Goal: Information Seeking & Learning: Learn about a topic

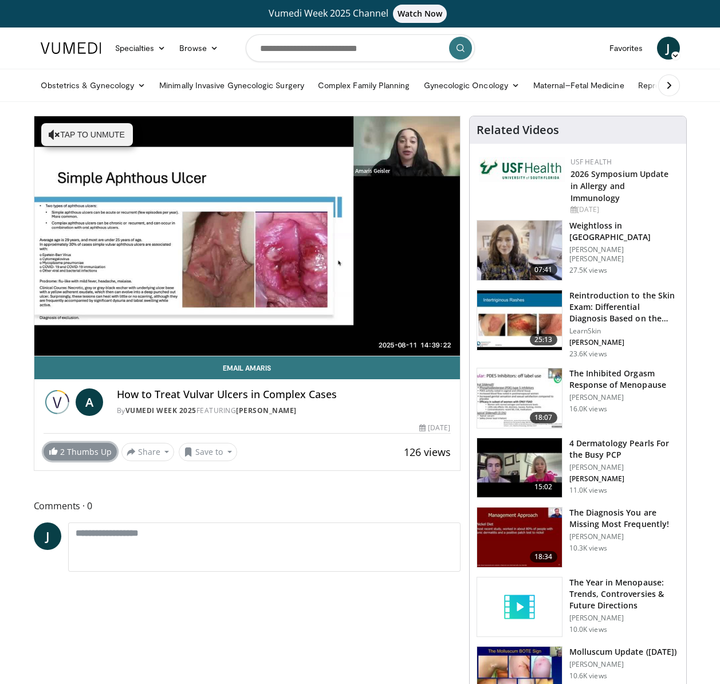
click at [88, 455] on link "2 Thumbs Up" at bounding box center [80, 452] width 73 height 18
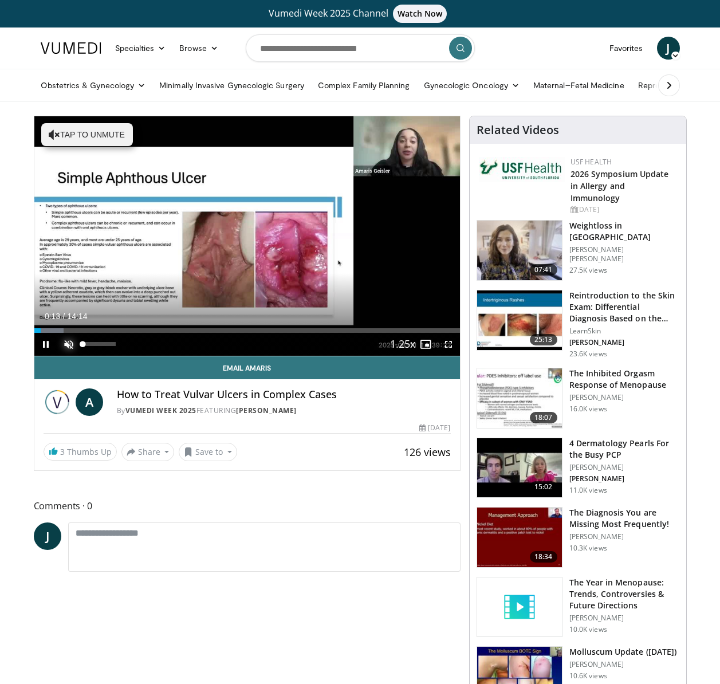
click at [65, 346] on span "Video Player" at bounding box center [68, 344] width 23 height 23
drag, startPoint x: 45, startPoint y: 332, endPoint x: 30, endPoint y: 332, distance: 15.5
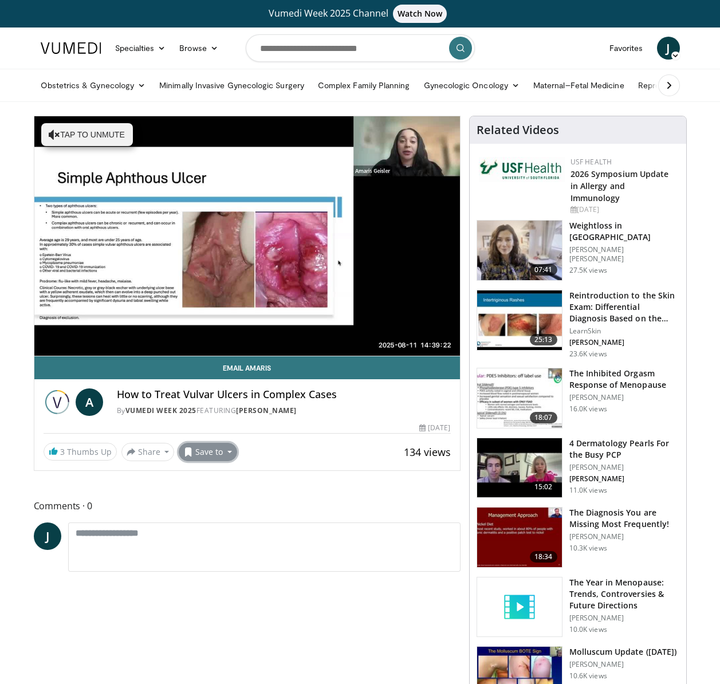
click at [227, 451] on button "Save to" at bounding box center [208, 452] width 58 height 18
click at [229, 479] on span "Add to Favorites" at bounding box center [228, 476] width 70 height 13
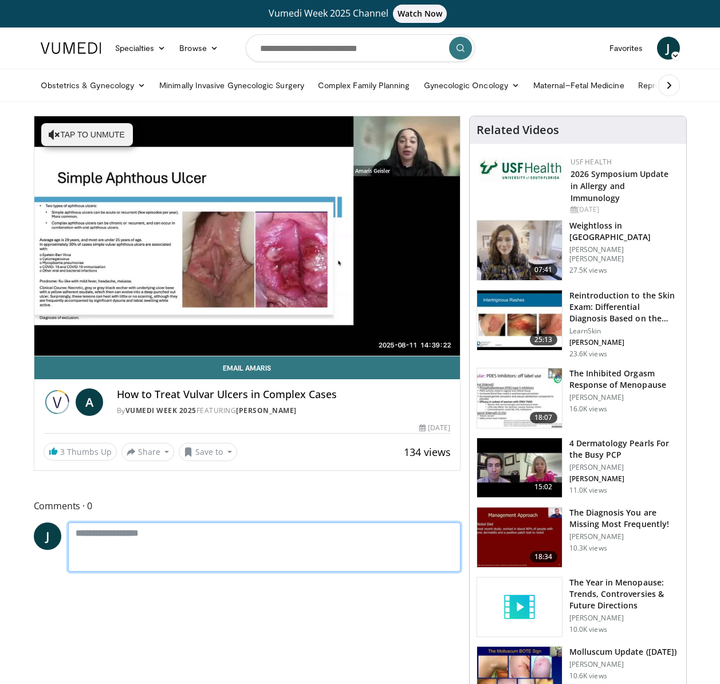
click at [74, 536] on textarea at bounding box center [264, 546] width 392 height 49
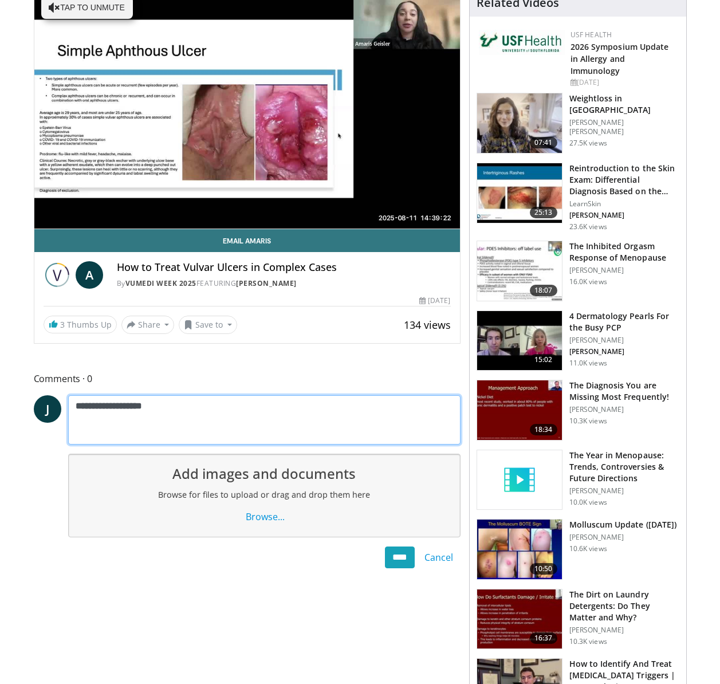
scroll to position [128, 0]
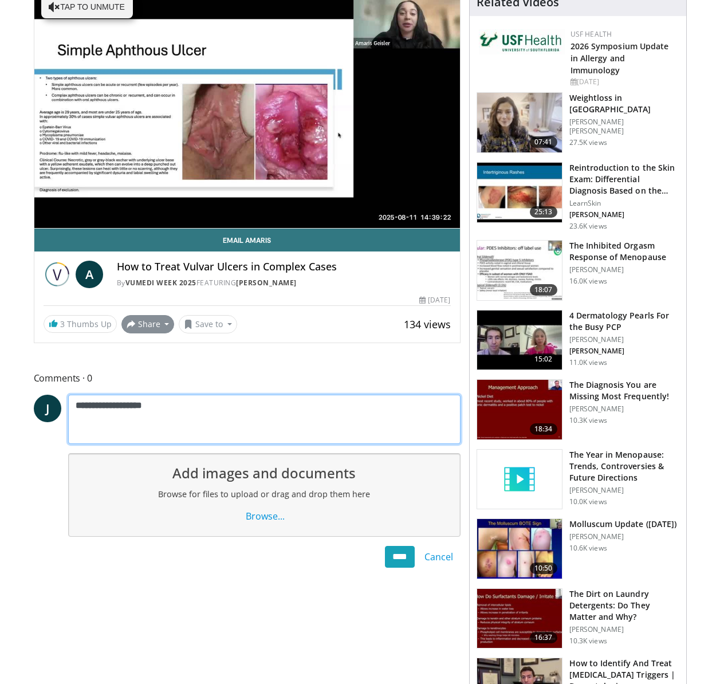
type textarea "**********"
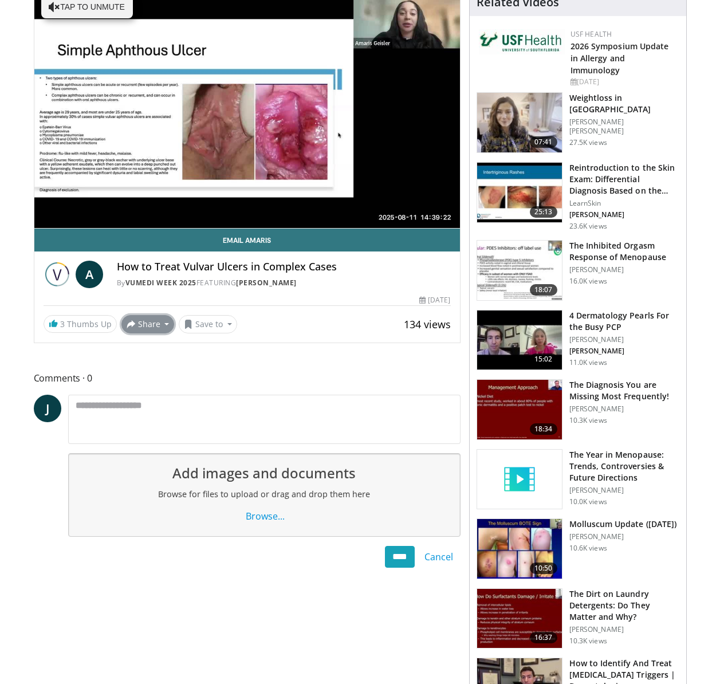
click at [166, 326] on button "Share" at bounding box center [147, 324] width 53 height 18
click at [317, 324] on div "3 Thumbs Up Share How to Treat Vulvar Ulcer... × Enter one or more e-mail addre…" at bounding box center [247, 324] width 407 height 18
click at [399, 558] on input "****" at bounding box center [400, 557] width 30 height 22
